Goal: Find specific page/section: Find specific page/section

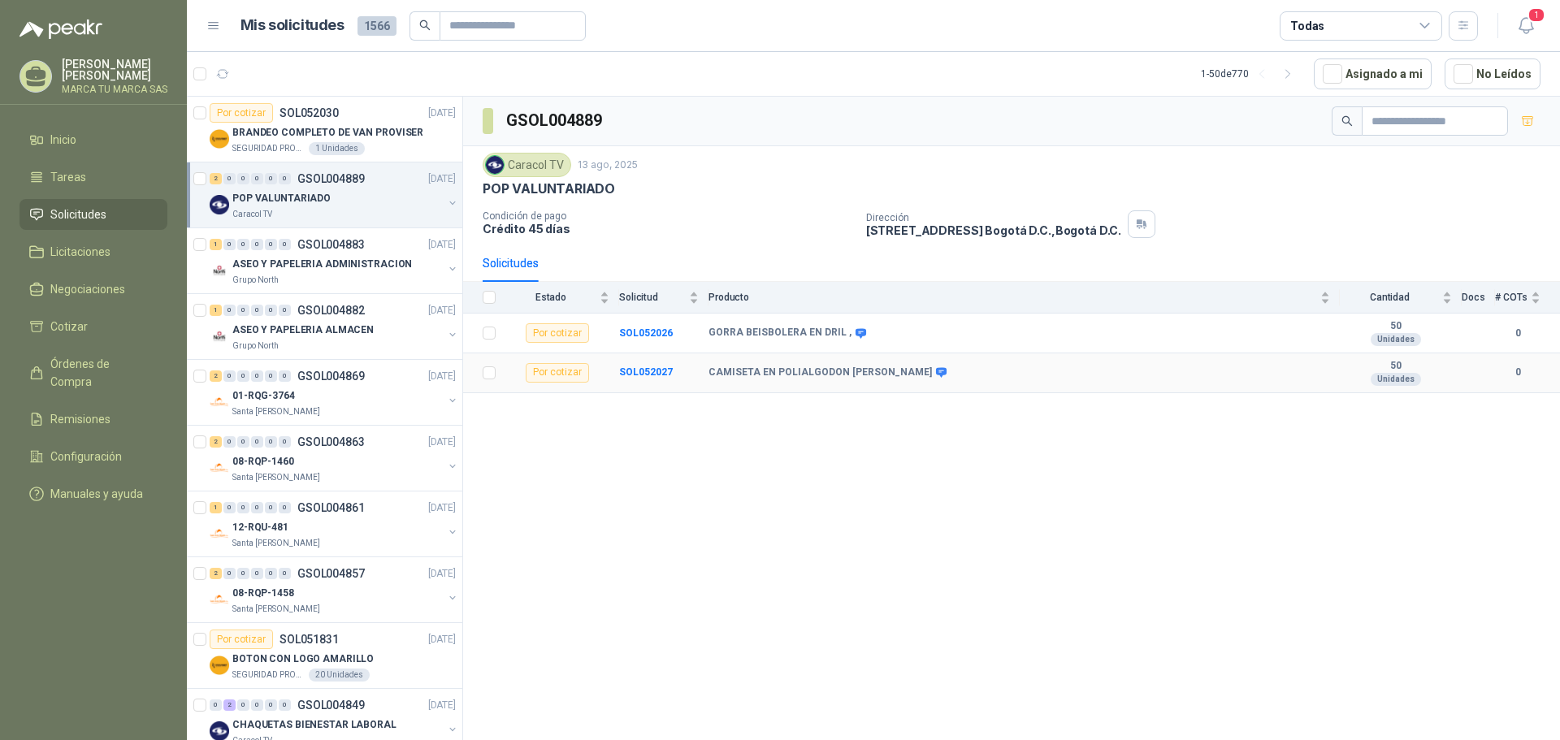
click at [947, 369] on icon at bounding box center [941, 373] width 11 height 10
click at [446, 200] on button "button" at bounding box center [452, 203] width 13 height 13
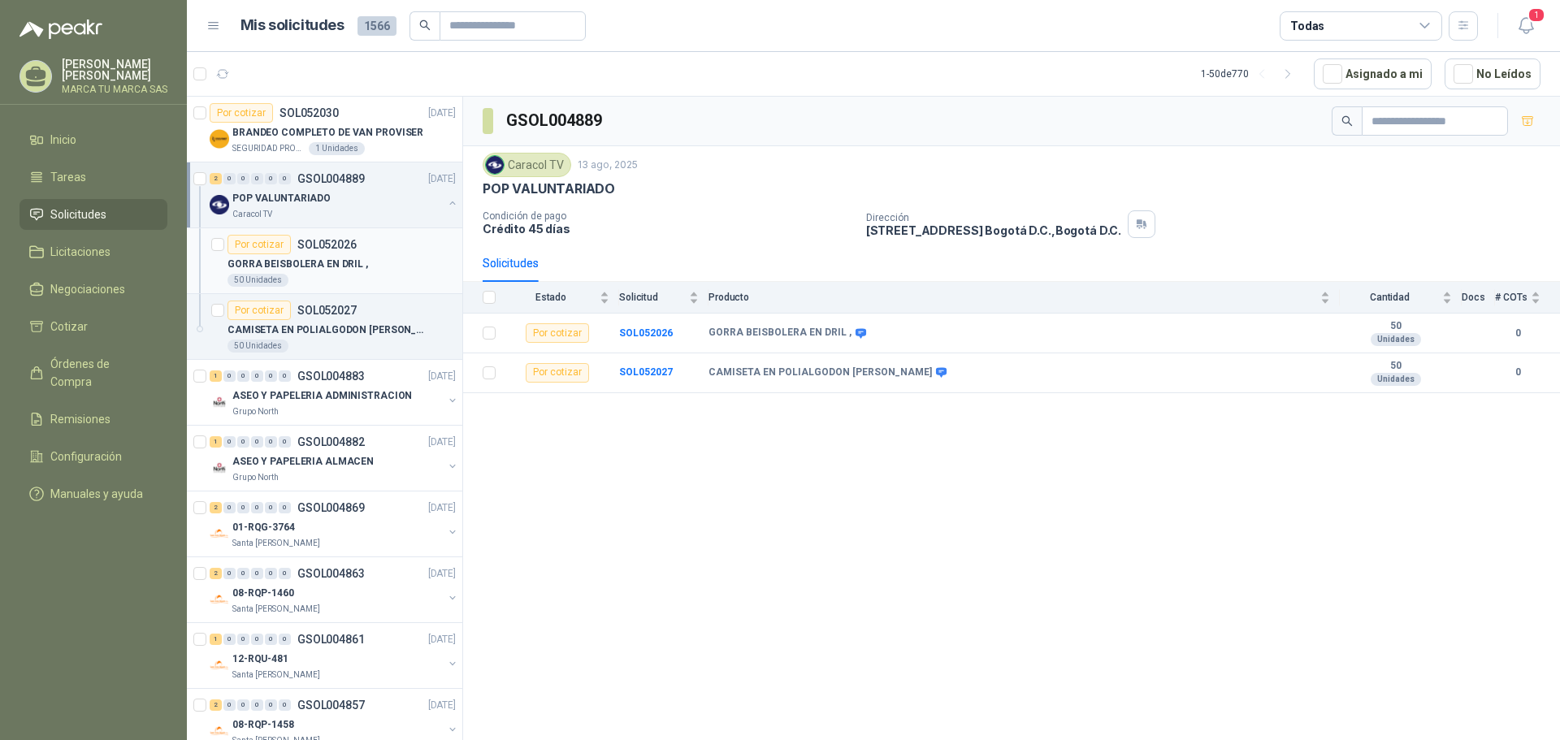
click at [337, 264] on p "GORRA BEISBOLERA EN DRIL ," at bounding box center [297, 264] width 141 height 15
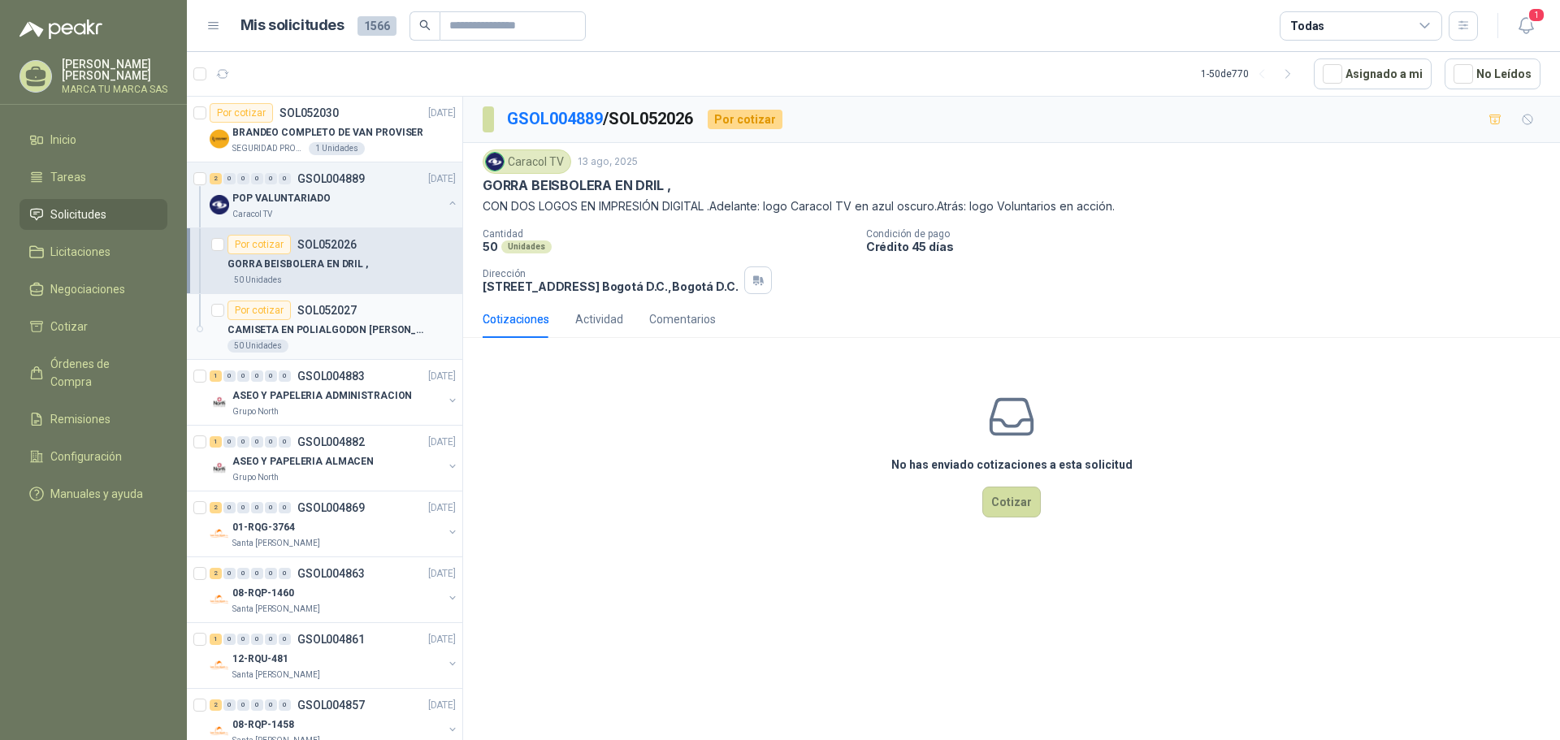
click at [364, 339] on div "CAMISETA EN POLIALGODON [PERSON_NAME]" at bounding box center [341, 329] width 228 height 19
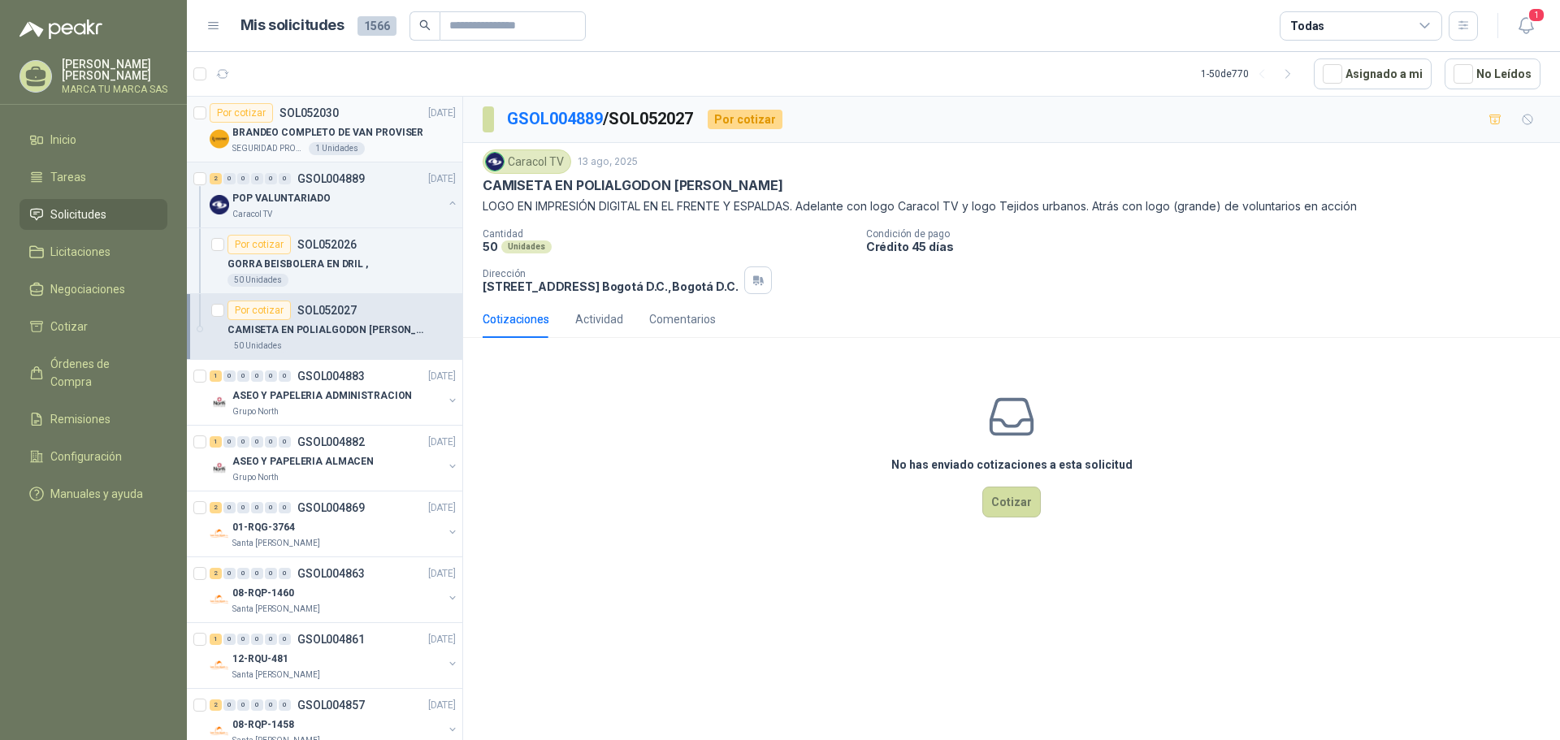
click at [267, 145] on p "SEGURIDAD PROVISER LTDA" at bounding box center [268, 148] width 73 height 13
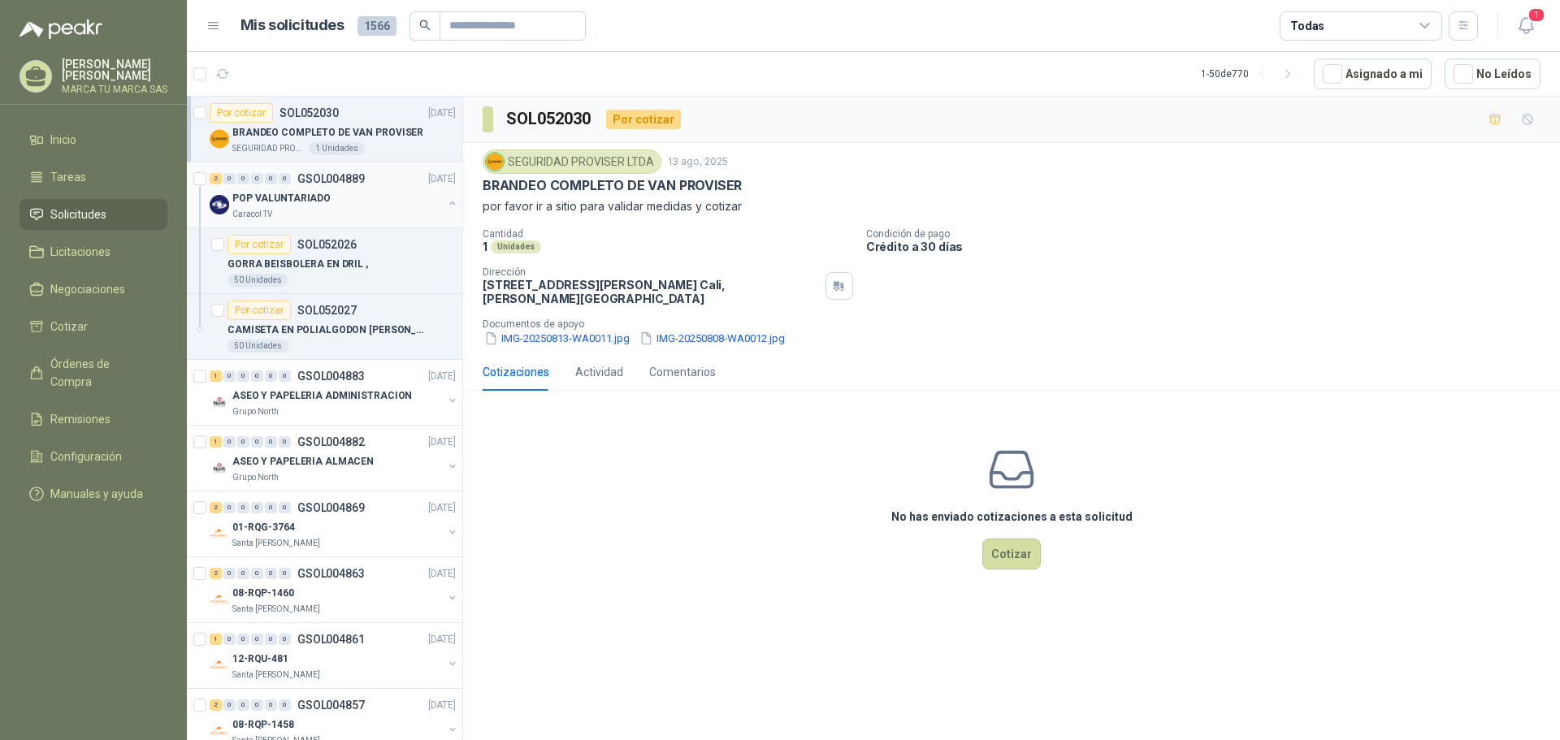
click at [446, 201] on button "button" at bounding box center [452, 203] width 13 height 13
